Goal: Task Accomplishment & Management: Complete application form

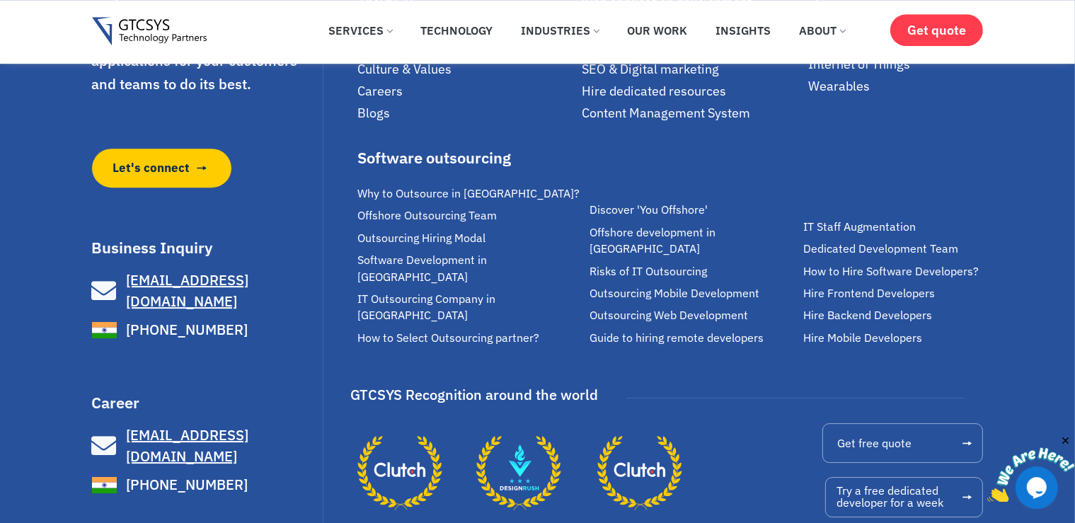
scroll to position [9773, 0]
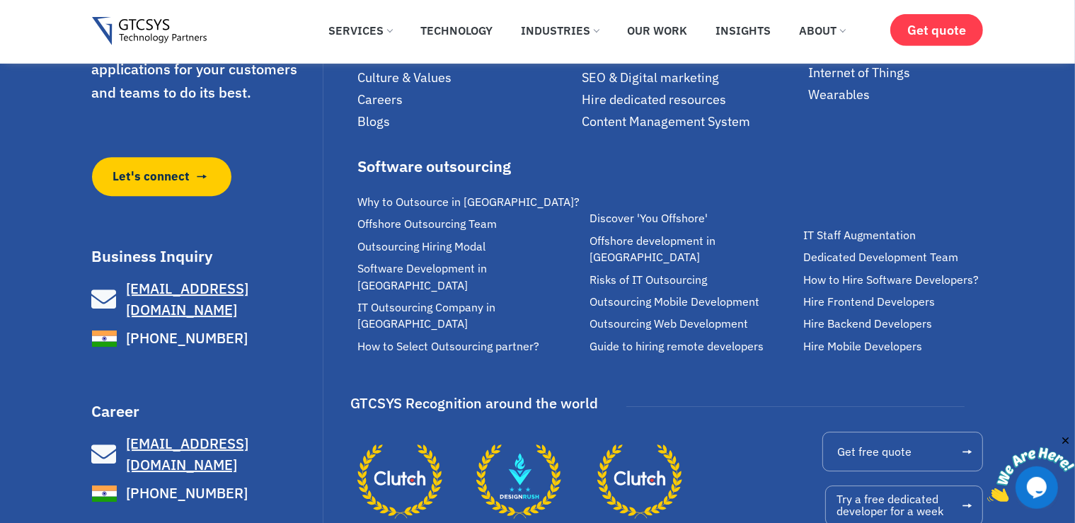
click at [614, 63] on span "UI/UX designing" at bounding box center [628, 55] width 93 height 16
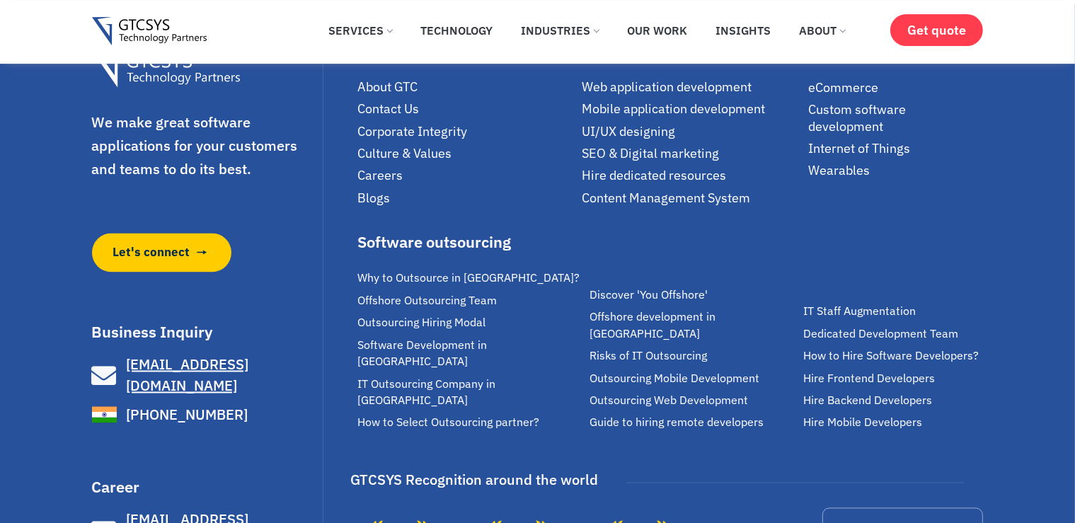
scroll to position [2597, 0]
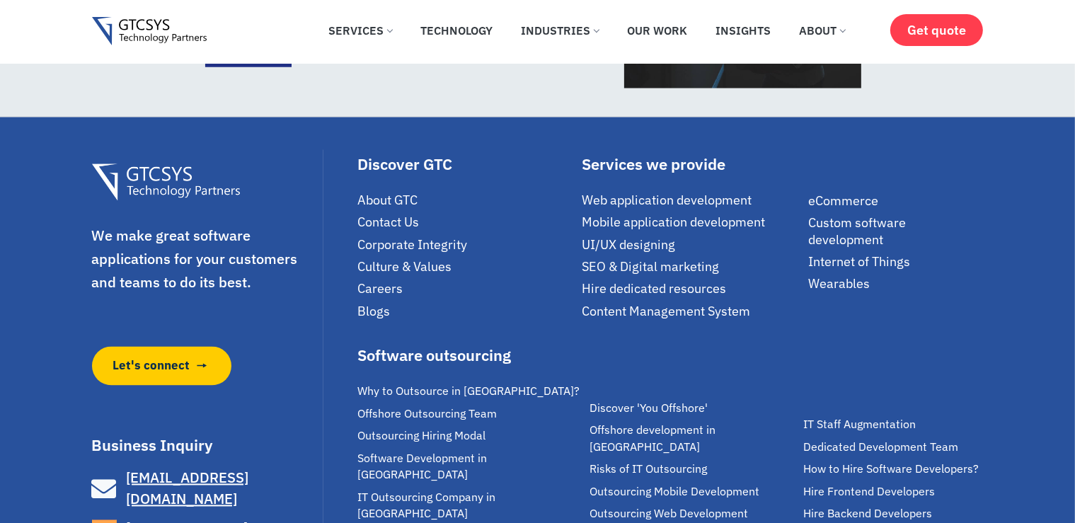
scroll to position [2597, 0]
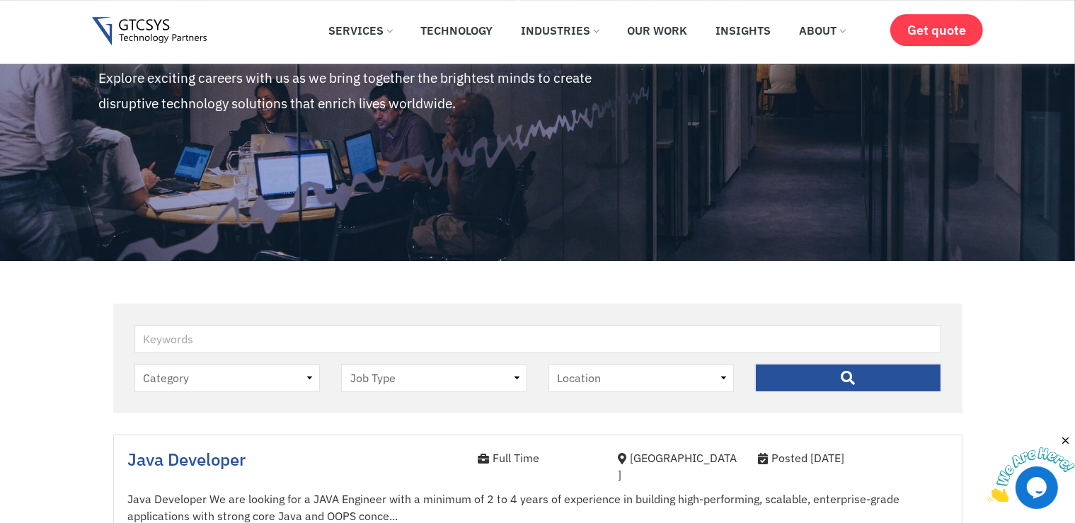
scroll to position [105, 0]
click at [341, 364] on select "Job Type Full Time Internee" at bounding box center [434, 378] width 186 height 28
select select "internee"
click option "Internee" at bounding box center [0, 0] width 0 height 0
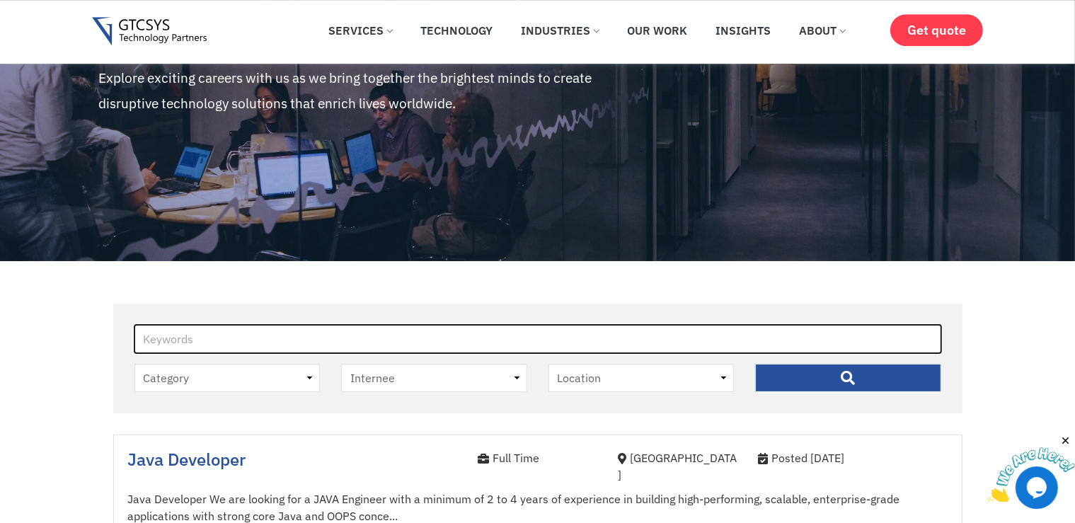
click at [698, 332] on input "Keywords" at bounding box center [537, 339] width 807 height 28
type input "uiux"
click at [755, 364] on input "" at bounding box center [848, 378] width 186 height 28
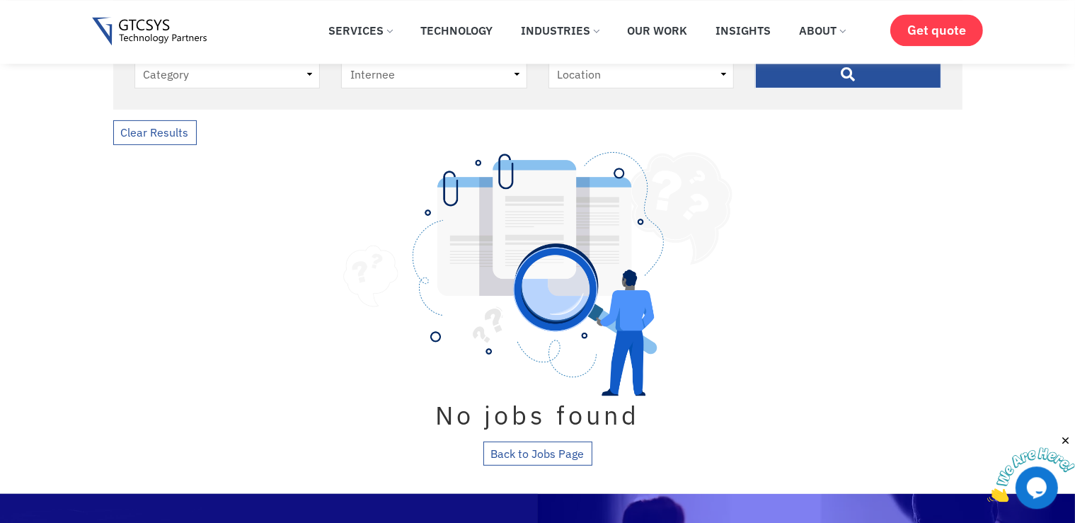
scroll to position [402, 0]
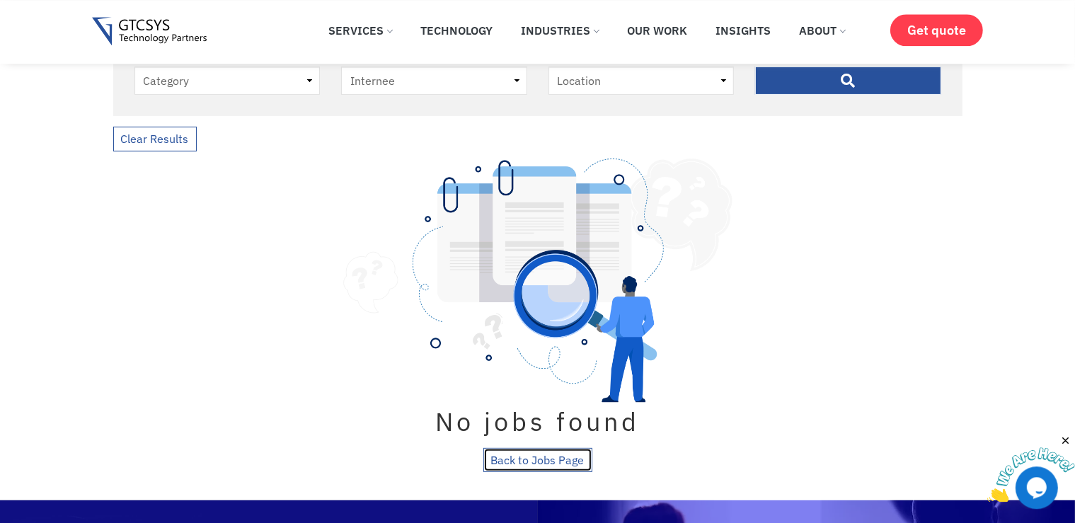
click at [528, 463] on link "Back to Jobs Page" at bounding box center [537, 460] width 109 height 25
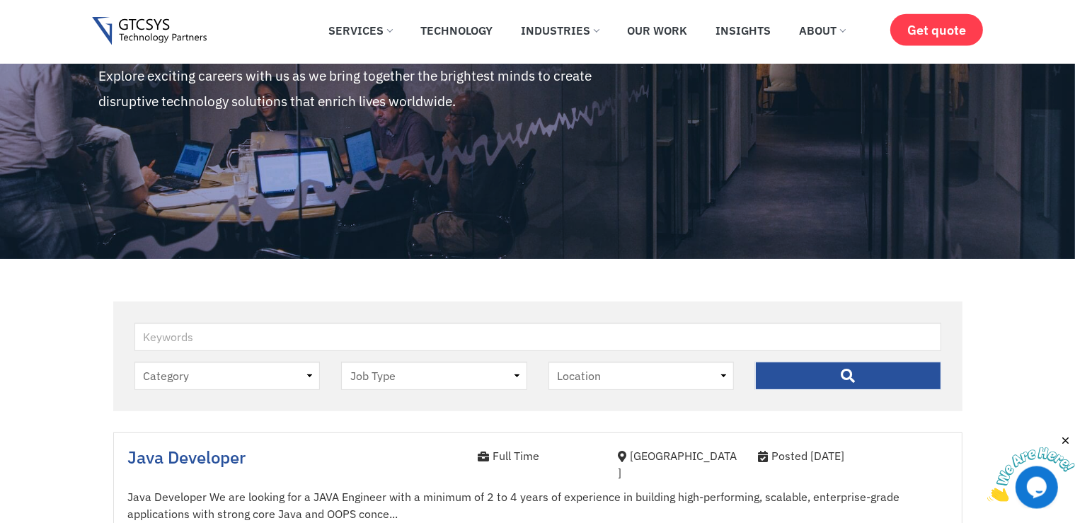
scroll to position [188, 0]
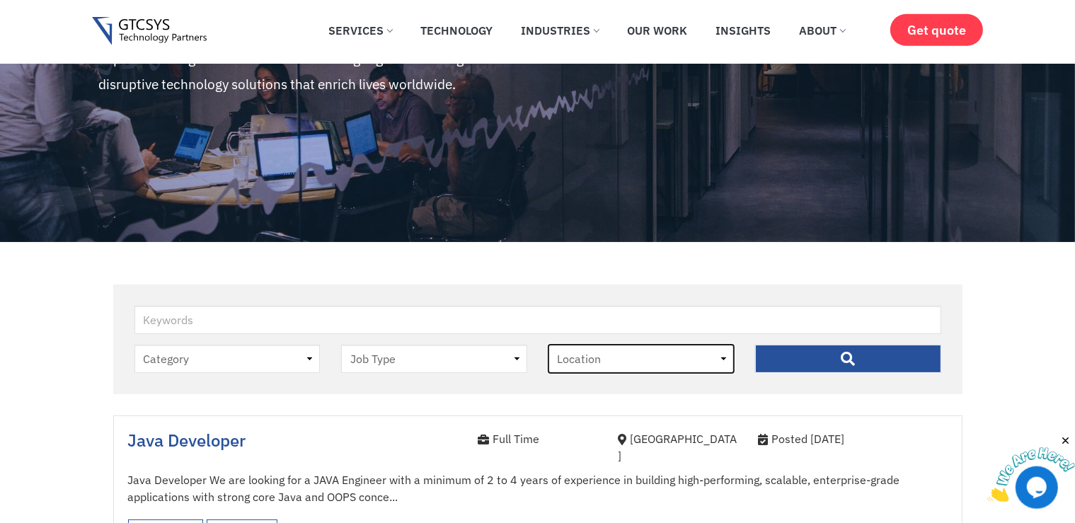
click at [548, 345] on select "Location Ahmedabad" at bounding box center [641, 359] width 186 height 28
select select "ahmedabad"
click option "[GEOGRAPHIC_DATA]" at bounding box center [0, 0] width 0 height 0
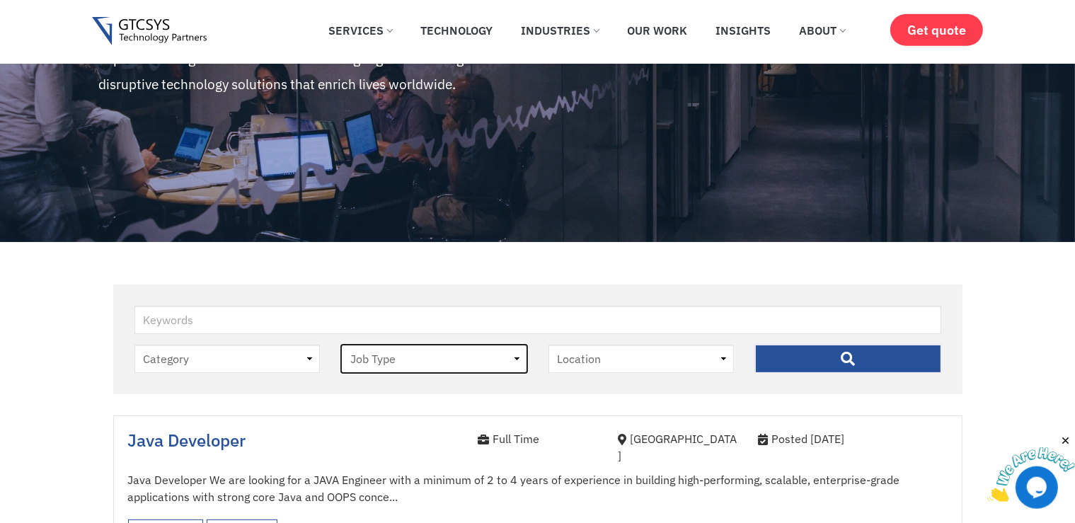
click at [341, 345] on select "Job Type Full Time Internee" at bounding box center [434, 359] width 186 height 28
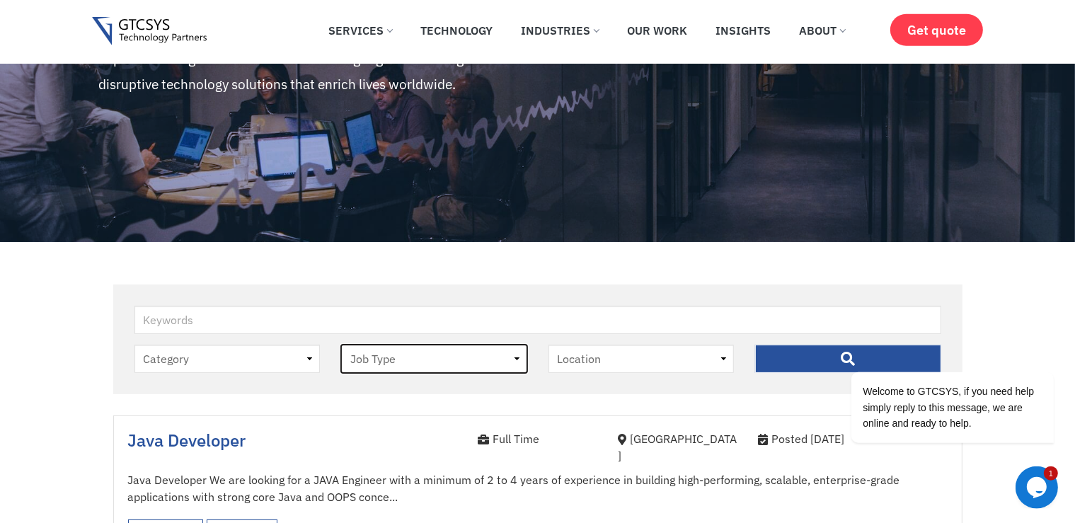
select select "internee"
click option "Internee" at bounding box center [0, 0] width 0 height 0
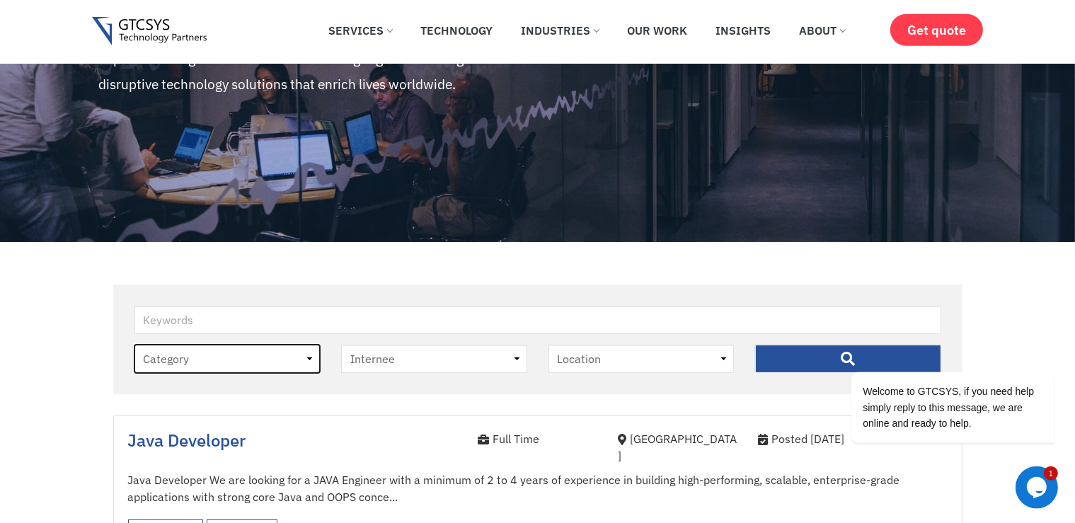
click at [134, 345] on select "Category job" at bounding box center [227, 359] width 186 height 28
select select "job"
click option "job" at bounding box center [0, 0] width 0 height 0
click at [794, 366] on input "" at bounding box center [848, 359] width 186 height 28
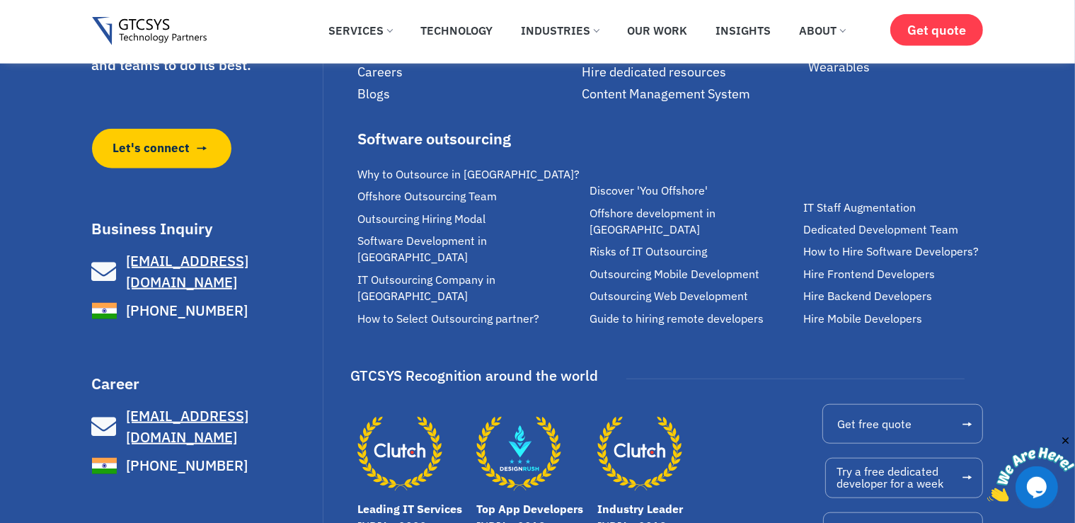
scroll to position [1259, 0]
click at [184, 407] on span "[EMAIL_ADDRESS][DOMAIN_NAME]" at bounding box center [187, 427] width 122 height 40
